Goal: Navigation & Orientation: Find specific page/section

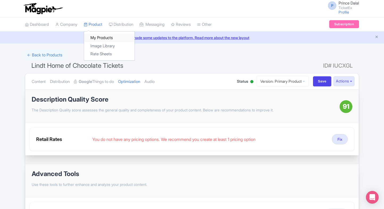
click at [94, 35] on link "My Products" at bounding box center [109, 38] width 51 height 8
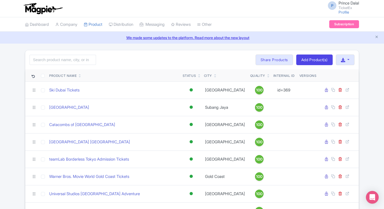
click at [66, 59] on input "search" at bounding box center [63, 60] width 66 height 10
type input "p"
type input "v"
type input "catacombs"
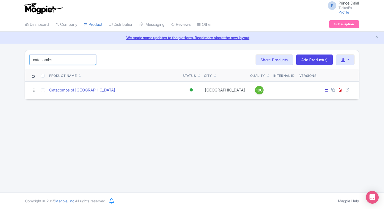
click at [66, 59] on input "catacombs" at bounding box center [63, 60] width 66 height 10
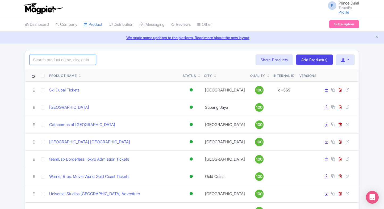
click at [74, 59] on input "search" at bounding box center [63, 60] width 66 height 10
